Goal: Information Seeking & Learning: Learn about a topic

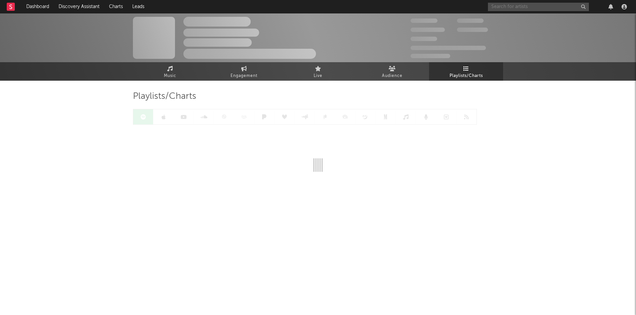
click at [518, 3] on input "text" at bounding box center [538, 7] width 101 height 8
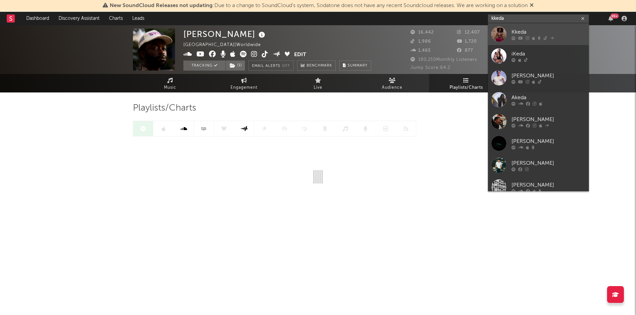
type input "kkeda"
click at [520, 31] on div "Kkeda" at bounding box center [549, 32] width 74 height 8
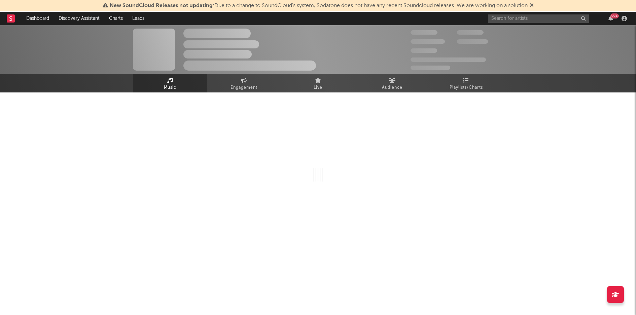
select select "1w"
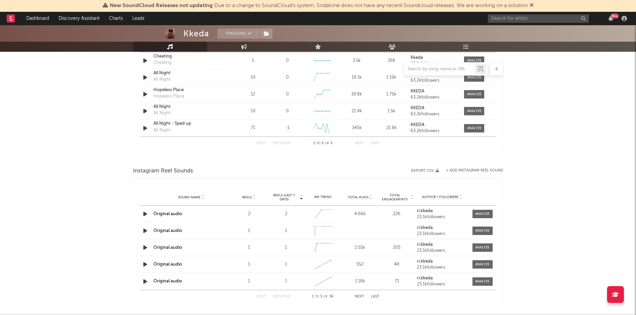
scroll to position [509, 0]
click at [556, 135] on div "Kkeda Tracking [GEOGRAPHIC_DATA] | R&B/Soul Edit Tracking Email Alerts Off Benc…" at bounding box center [318, 24] width 636 height 1017
